Goal: Task Accomplishment & Management: Use online tool/utility

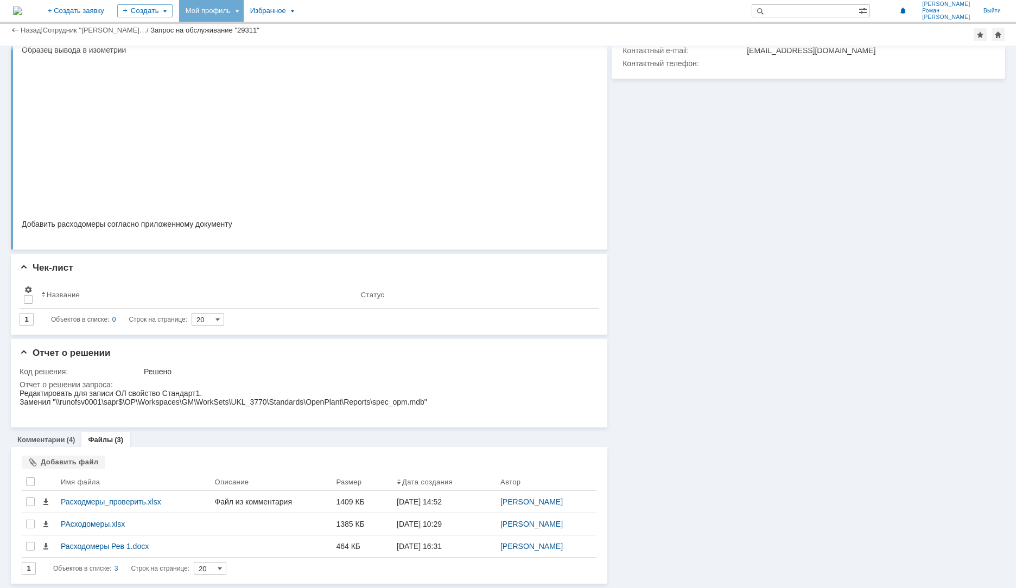
scroll to position [163, 0]
click at [56, 460] on div "Добавить файл" at bounding box center [64, 462] width 84 height 13
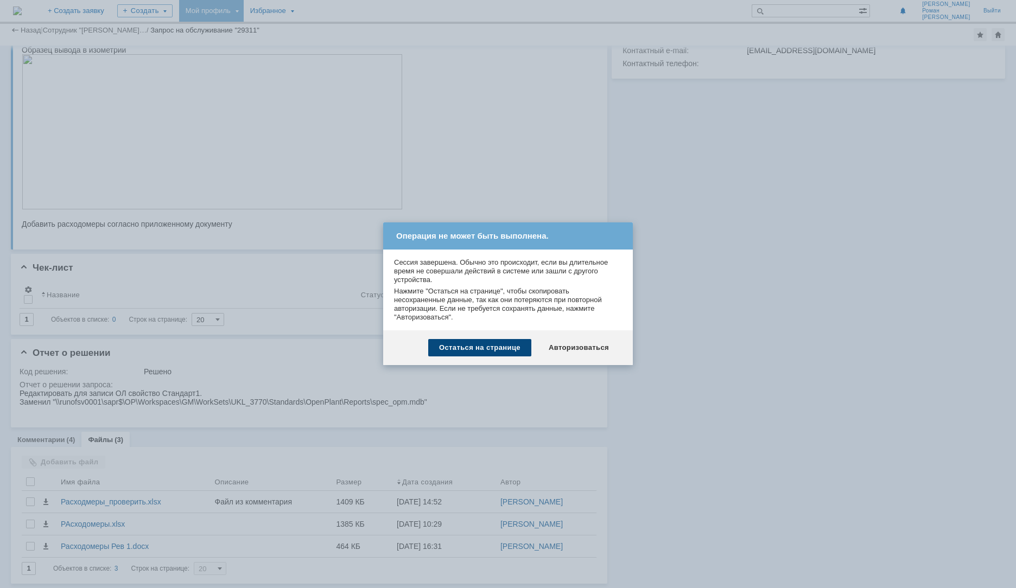
click at [500, 345] on div "Остаться на странице" at bounding box center [479, 347] width 103 height 17
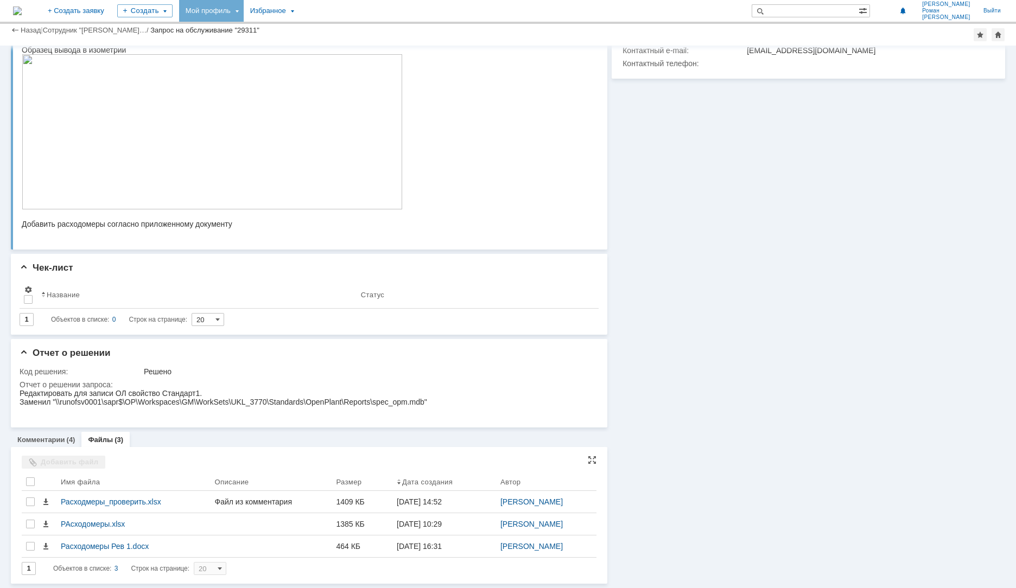
click at [70, 462] on div "Добавить файл" at bounding box center [64, 462] width 84 height 13
click at [69, 459] on div "Добавить файл" at bounding box center [64, 462] width 84 height 13
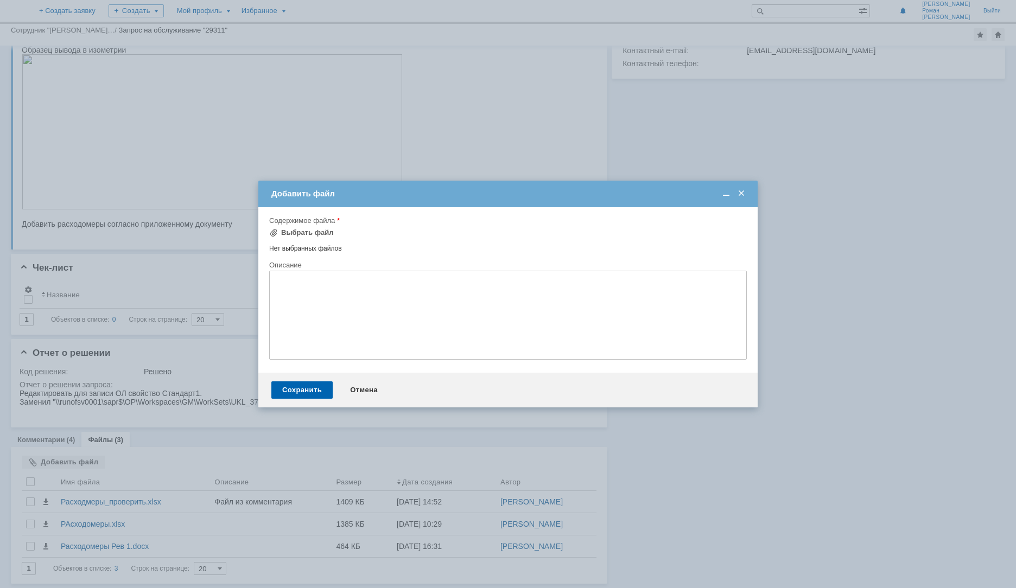
click at [432, 299] on textarea at bounding box center [507, 315] width 477 height 89
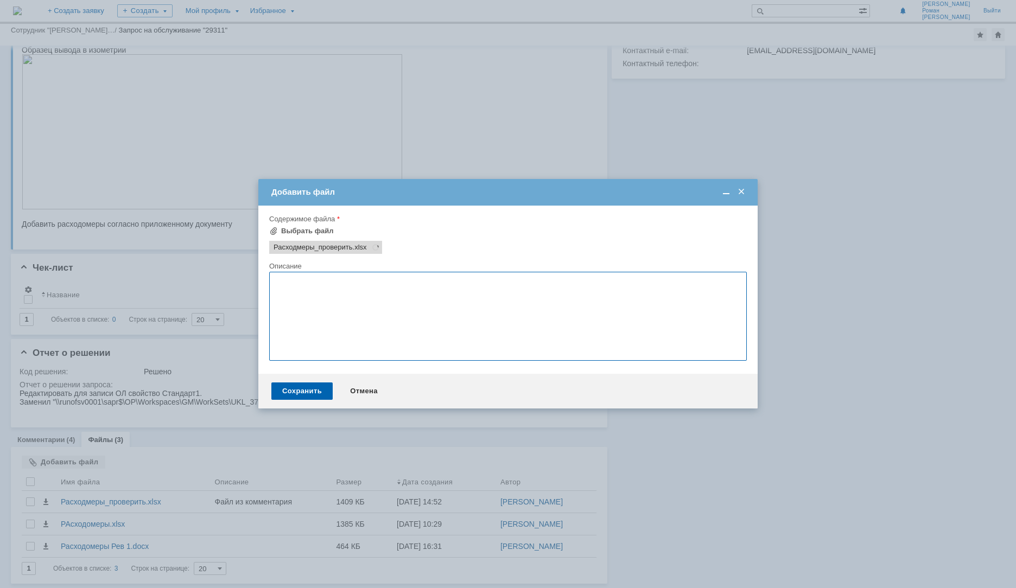
click at [406, 287] on textarea at bounding box center [507, 316] width 477 height 89
click at [721, 284] on textarea "Вот я в принципе вижу такой вариант таблицы. Вдруг что-то еще добавить нужно, п…" at bounding box center [507, 316] width 477 height 89
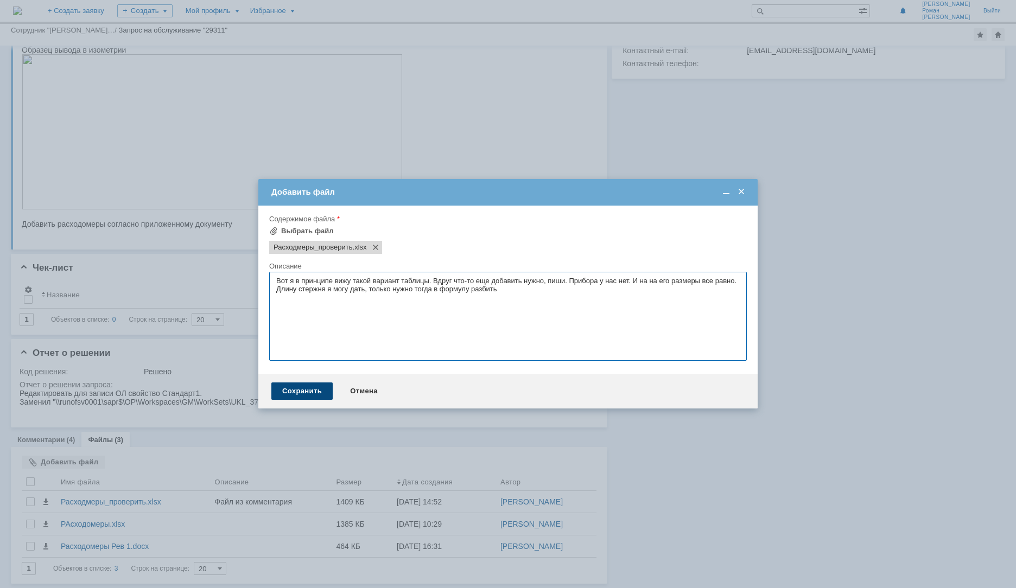
type textarea "Вот я в принципе вижу такой вариант таблицы. Вдруг что-то еще добавить нужно, п…"
click at [314, 396] on div "Сохранить" at bounding box center [301, 390] width 61 height 17
